Goal: Information Seeking & Learning: Learn about a topic

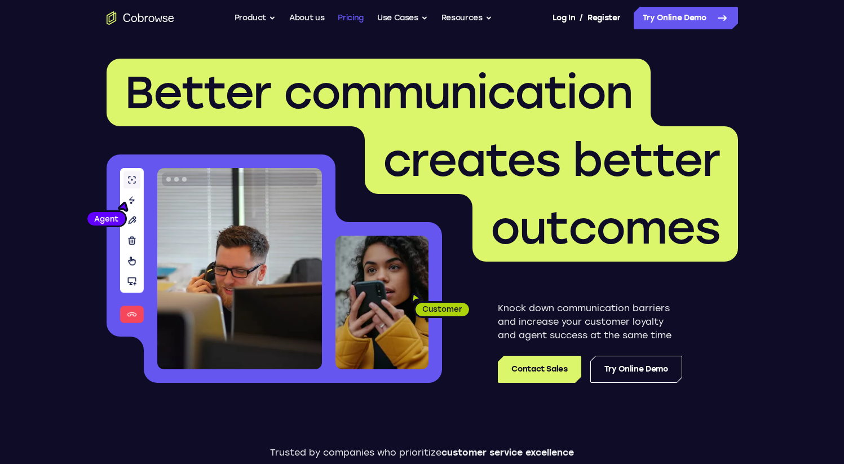
click at [344, 16] on link "Pricing" at bounding box center [351, 18] width 26 height 23
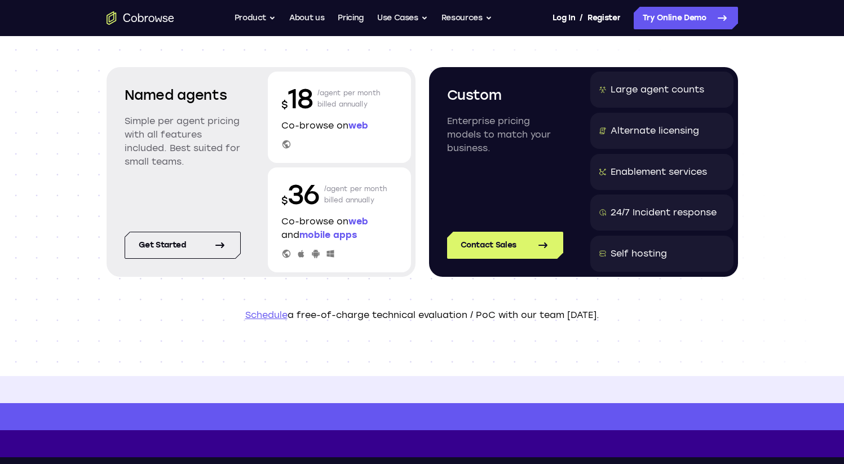
scroll to position [91, 0]
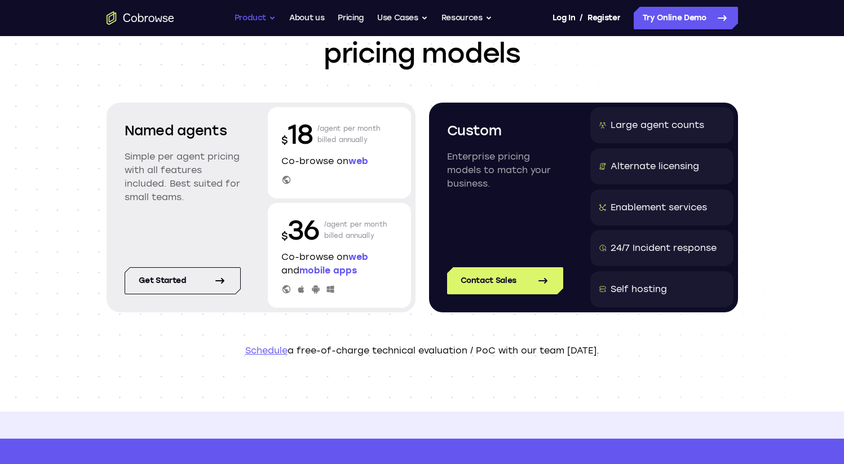
click at [259, 15] on button "Product" at bounding box center [255, 18] width 42 height 23
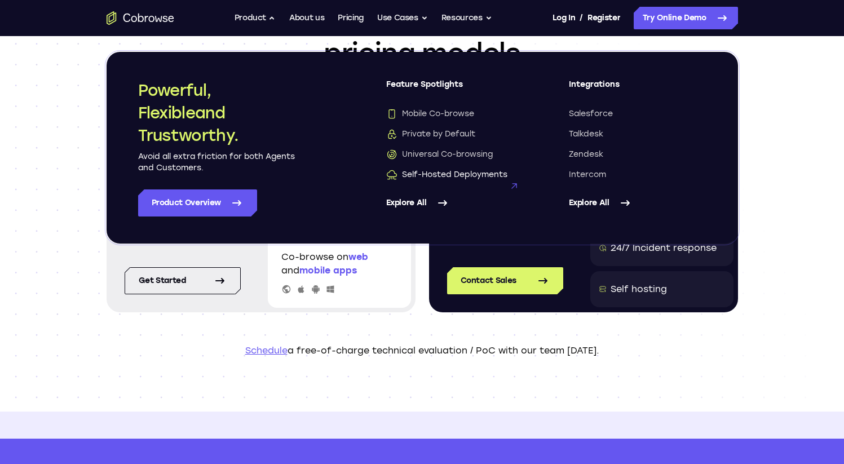
click at [435, 177] on span "Self-Hosted Deployments" at bounding box center [446, 174] width 121 height 11
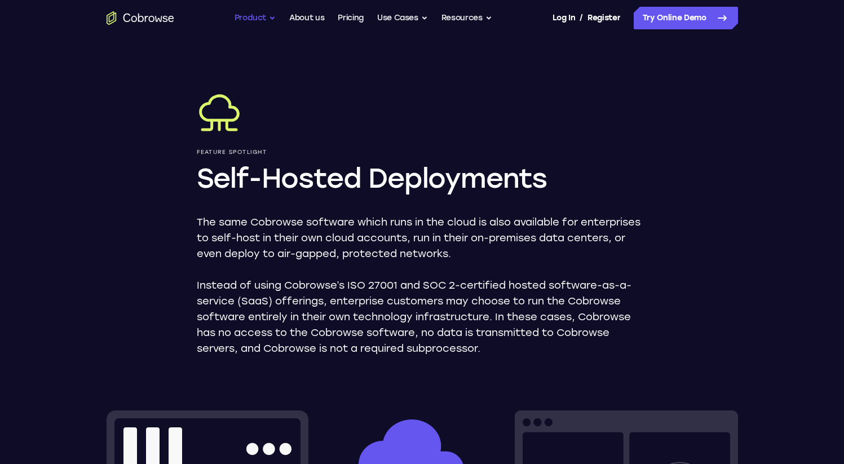
click at [258, 14] on button "Product" at bounding box center [255, 18] width 42 height 23
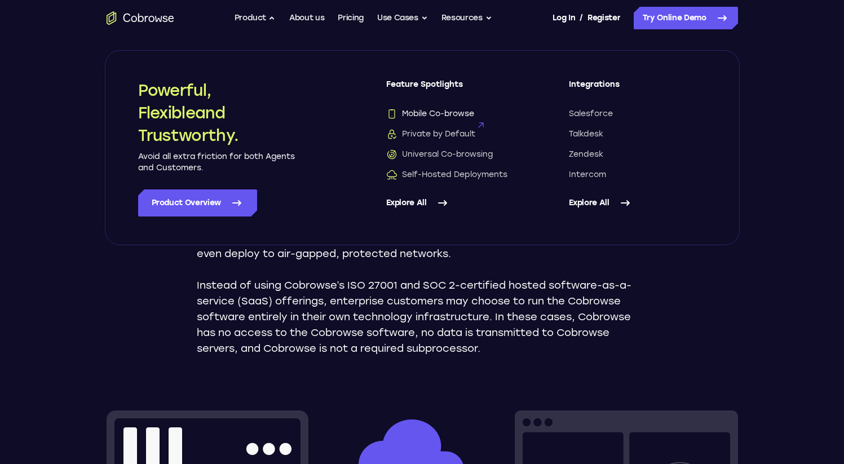
click at [411, 112] on span "Mobile Co-browse" at bounding box center [430, 113] width 88 height 11
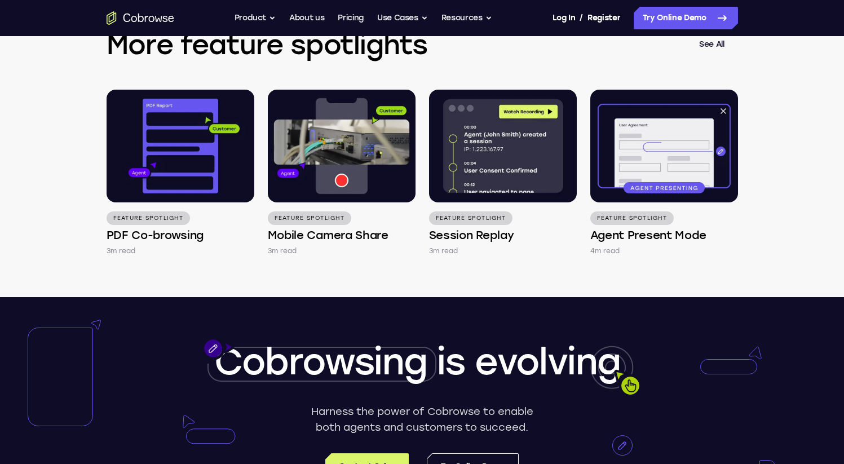
scroll to position [2064, 0]
